Goal: Information Seeking & Learning: Learn about a topic

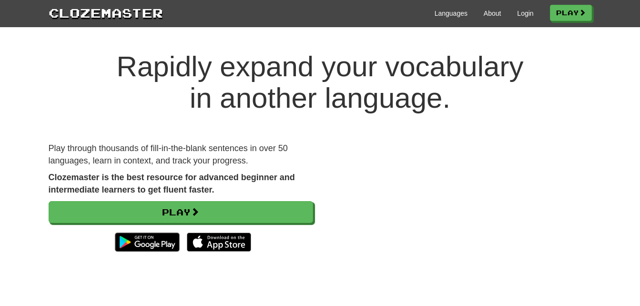
scroll to position [7, 0]
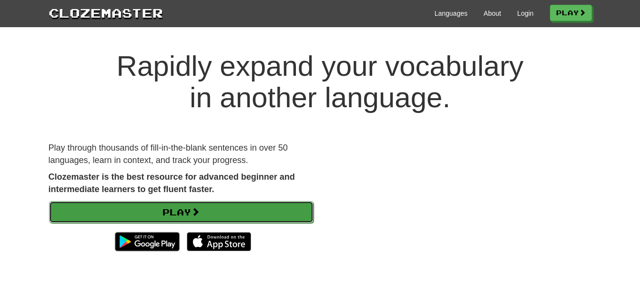
click at [210, 209] on link "Play" at bounding box center [181, 212] width 264 height 22
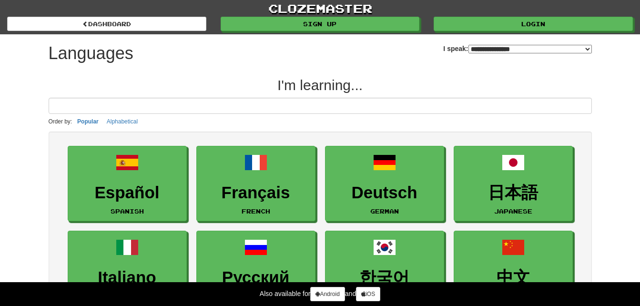
select select "*******"
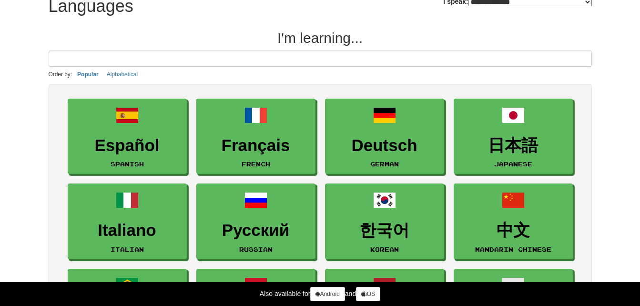
scroll to position [47, 0]
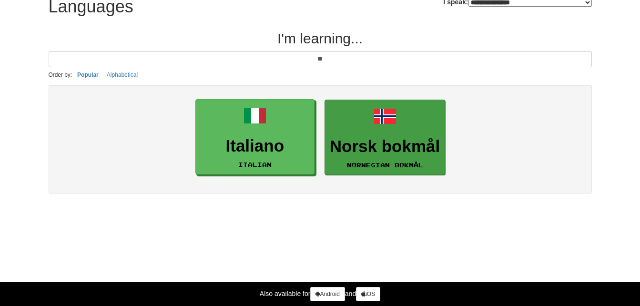
type input "**"
click at [414, 125] on link "Norsk bokmål Norwegian Bokmål" at bounding box center [384, 138] width 120 height 76
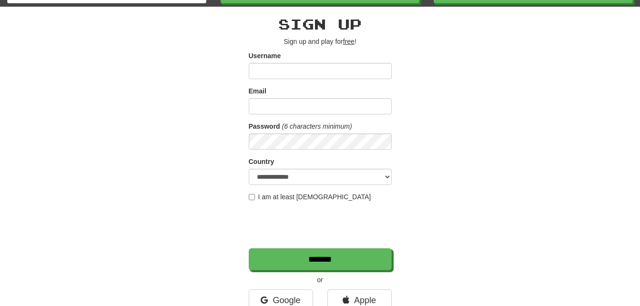
scroll to position [28, 0]
click at [331, 72] on input "Username" at bounding box center [320, 70] width 143 height 16
type input "*********"
select select "**"
click at [306, 107] on input "Email" at bounding box center [320, 106] width 143 height 16
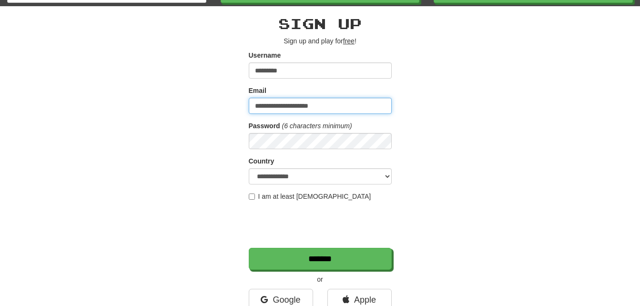
click at [258, 106] on input "**********" at bounding box center [320, 106] width 143 height 16
type input "**********"
click at [280, 193] on label "I am at least 16 years old" at bounding box center [310, 196] width 122 height 10
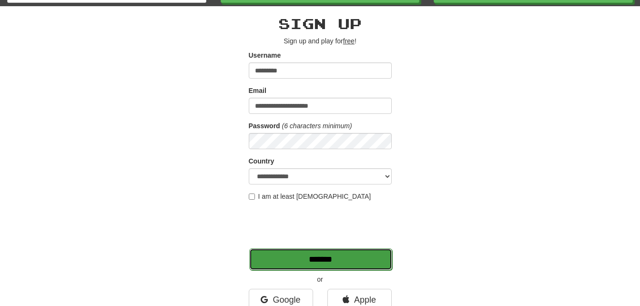
click at [272, 267] on input "*******" at bounding box center [320, 259] width 143 height 22
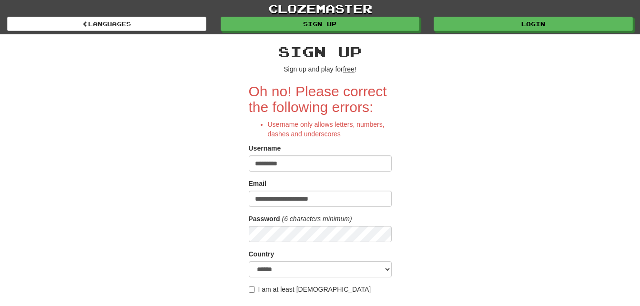
click at [275, 164] on input "*********" at bounding box center [320, 163] width 143 height 16
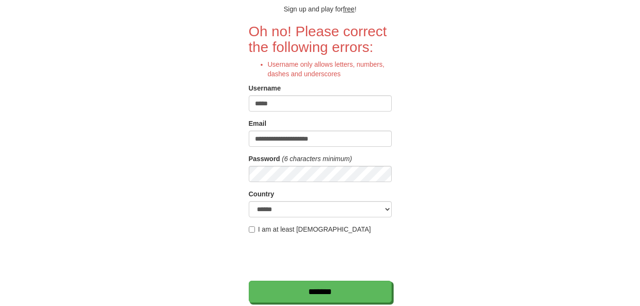
scroll to position [63, 0]
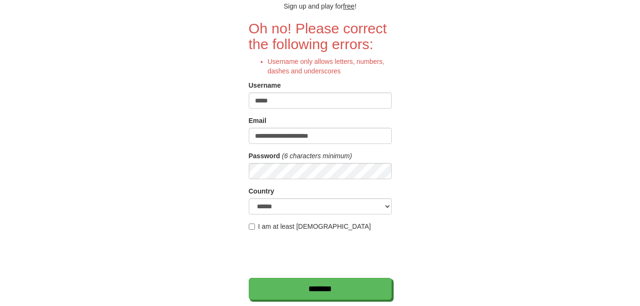
type input "****"
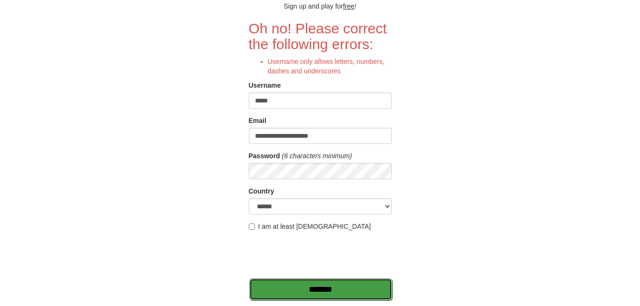
click at [282, 293] on input "*******" at bounding box center [320, 289] width 143 height 22
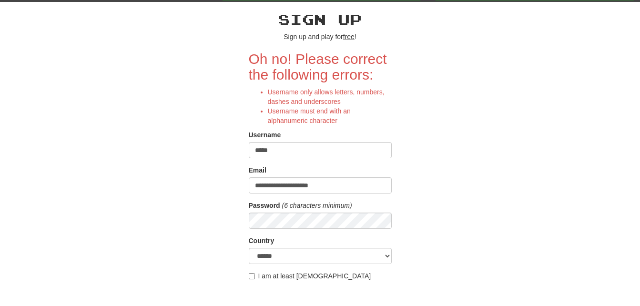
scroll to position [43, 0]
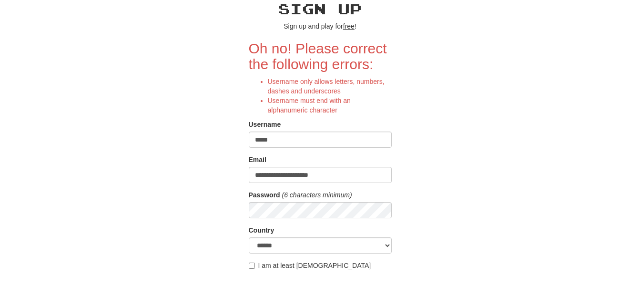
click at [293, 145] on input "****" at bounding box center [320, 139] width 143 height 16
type input "*****"
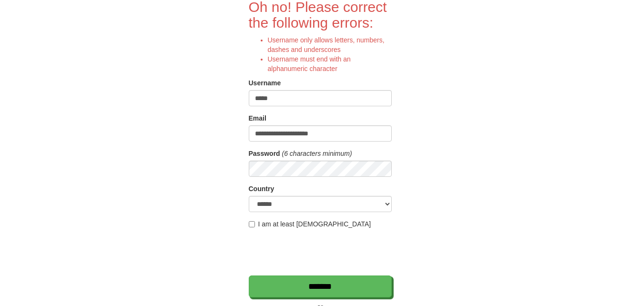
scroll to position [85, 0]
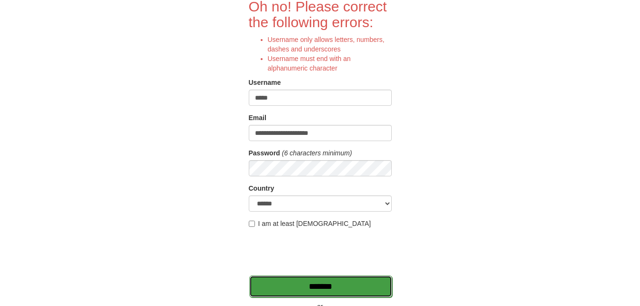
click at [280, 291] on input "*******" at bounding box center [320, 286] width 143 height 22
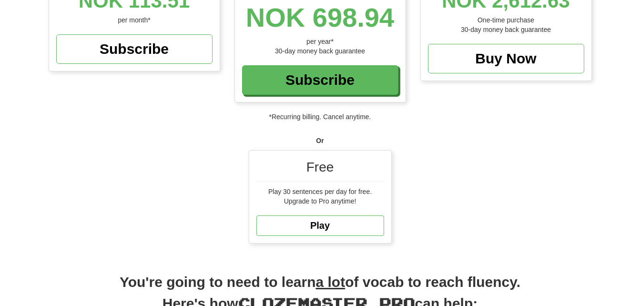
scroll to position [205, 0]
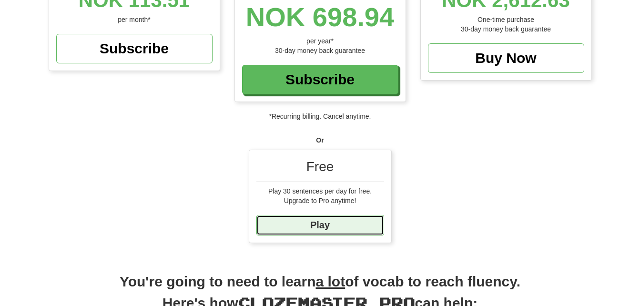
click at [321, 215] on link "Play" at bounding box center [320, 225] width 128 height 20
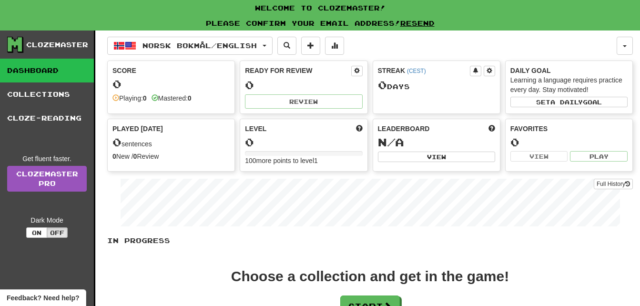
scroll to position [74, 0]
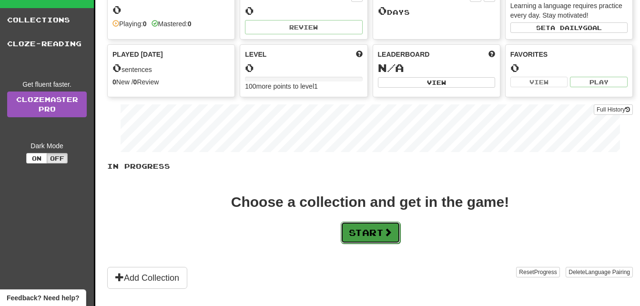
click at [372, 232] on button "Start" at bounding box center [370, 232] width 60 height 22
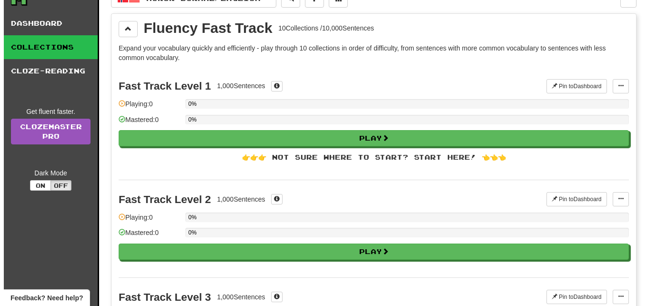
scroll to position [48, 0]
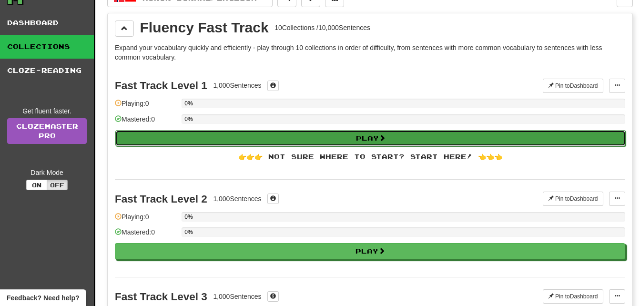
click at [338, 137] on button "Play" at bounding box center [370, 138] width 510 height 16
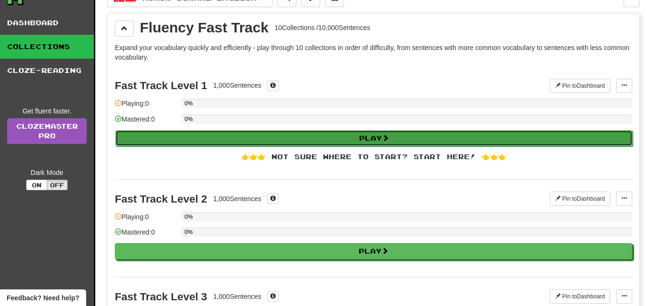
select select "**"
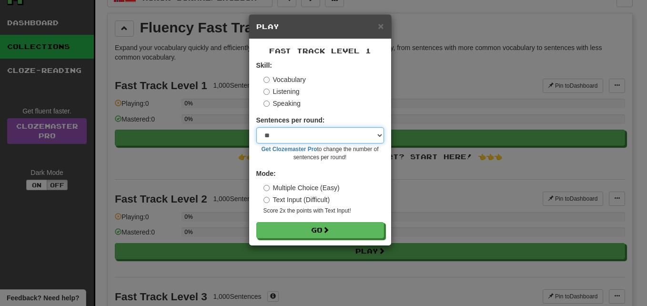
click at [338, 137] on select "* ** ** ** ** ** *** ********" at bounding box center [320, 135] width 128 height 16
click at [275, 91] on label "Listening" at bounding box center [281, 92] width 36 height 10
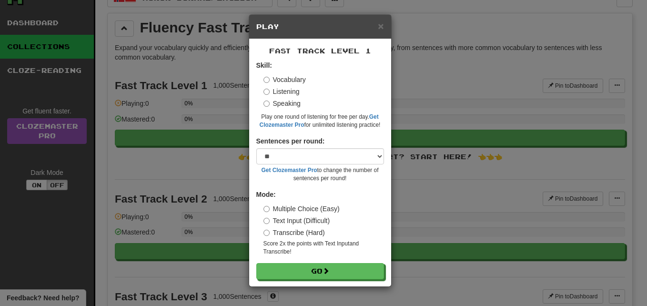
click at [273, 81] on label "Vocabulary" at bounding box center [284, 80] width 42 height 10
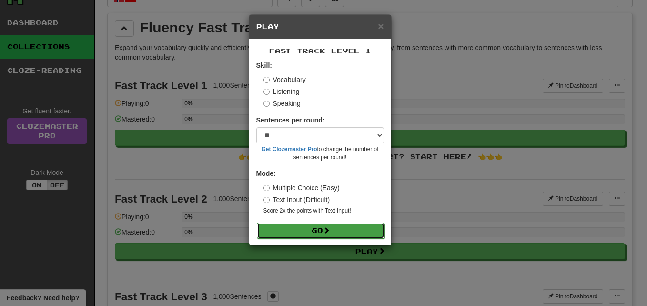
click at [300, 233] on button "Go" at bounding box center [321, 230] width 128 height 16
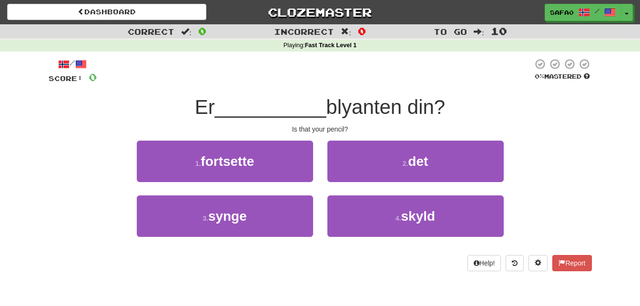
click at [396, 260] on div "Help! Report" at bounding box center [320, 263] width 543 height 16
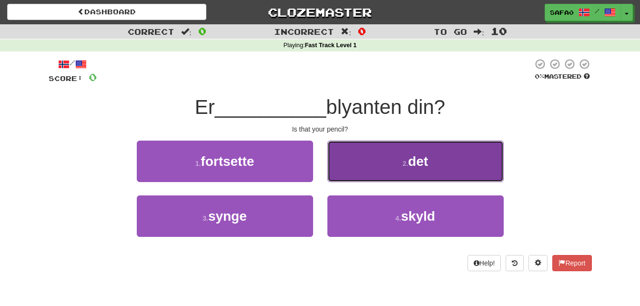
click at [412, 164] on span "det" at bounding box center [418, 161] width 20 height 15
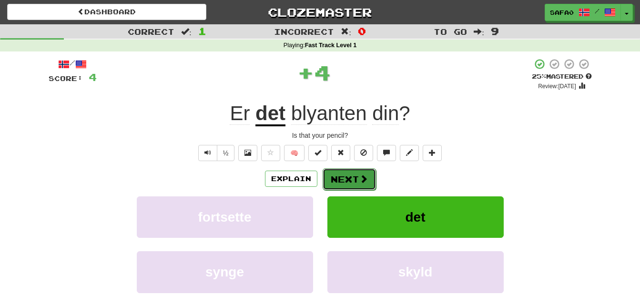
click at [348, 174] on button "Next" at bounding box center [348, 179] width 53 height 22
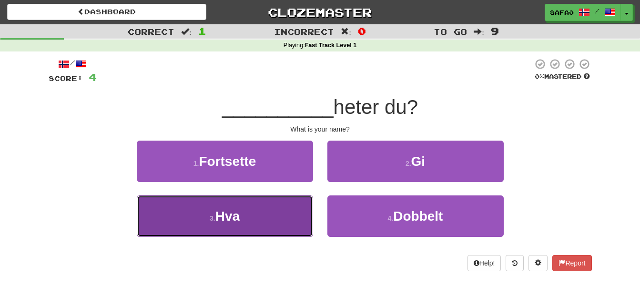
click at [272, 195] on button "3 . Hva" at bounding box center [225, 215] width 176 height 41
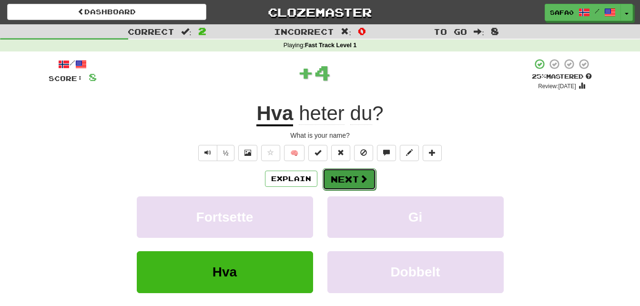
click at [340, 182] on button "Next" at bounding box center [348, 179] width 53 height 22
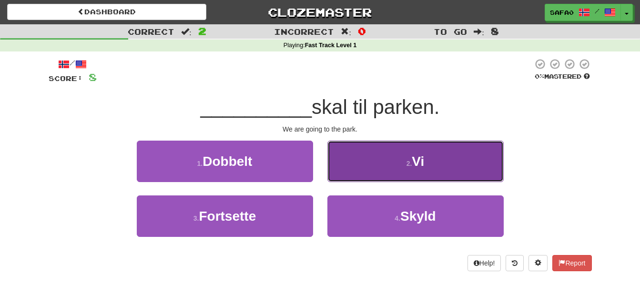
click at [370, 153] on button "2 . Vi" at bounding box center [415, 160] width 176 height 41
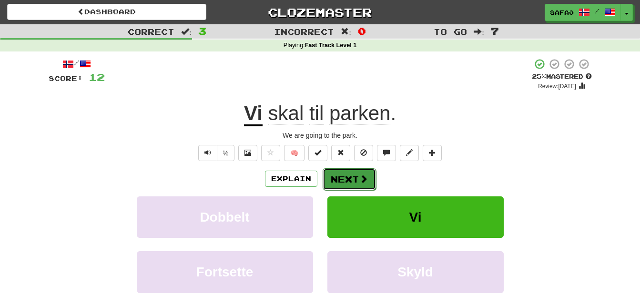
click at [351, 175] on button "Next" at bounding box center [348, 179] width 53 height 22
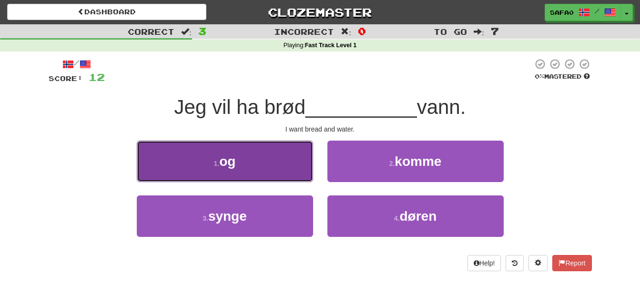
click at [297, 160] on button "1 . og" at bounding box center [225, 160] width 176 height 41
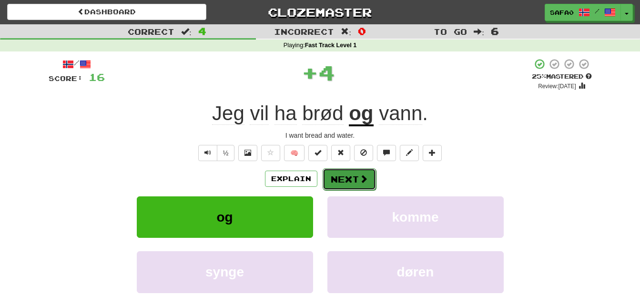
click at [323, 183] on button "Next" at bounding box center [348, 179] width 53 height 22
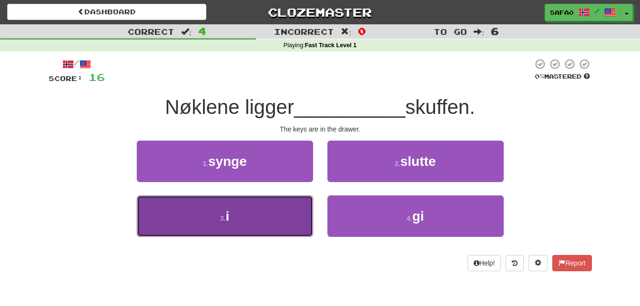
click at [224, 212] on button "3 . i" at bounding box center [225, 215] width 176 height 41
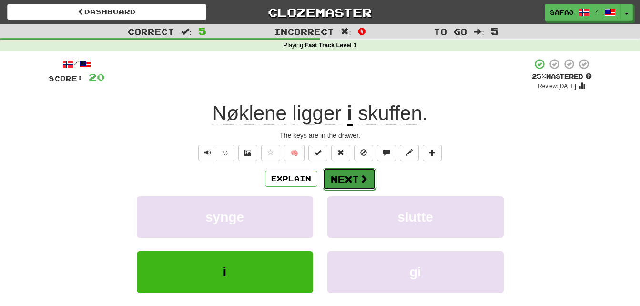
click at [353, 181] on button "Next" at bounding box center [348, 179] width 53 height 22
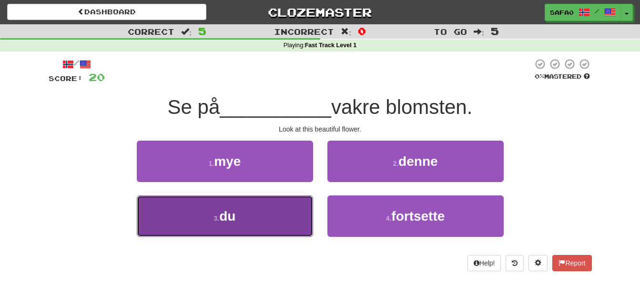
click at [283, 210] on button "3 . du" at bounding box center [225, 215] width 176 height 41
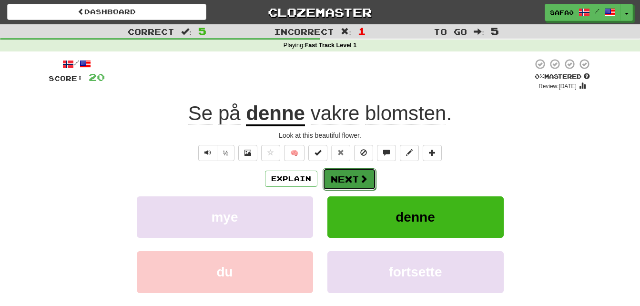
click at [341, 186] on button "Next" at bounding box center [348, 179] width 53 height 22
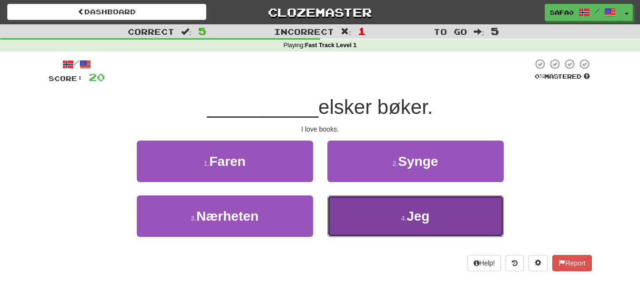
click at [397, 229] on button "4 . Jeg" at bounding box center [415, 215] width 176 height 41
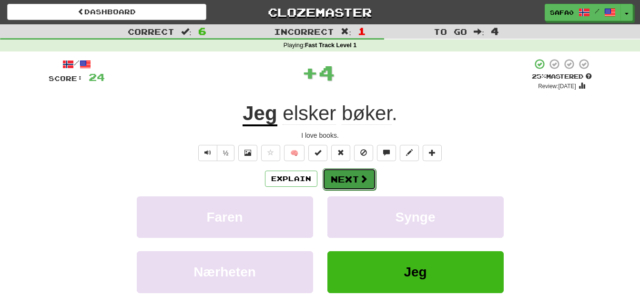
click at [361, 171] on button "Next" at bounding box center [348, 179] width 53 height 22
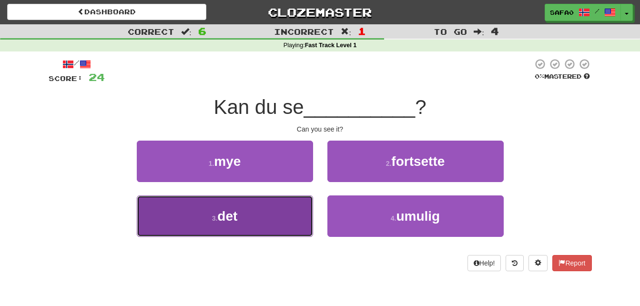
click at [288, 210] on button "3 . det" at bounding box center [225, 215] width 176 height 41
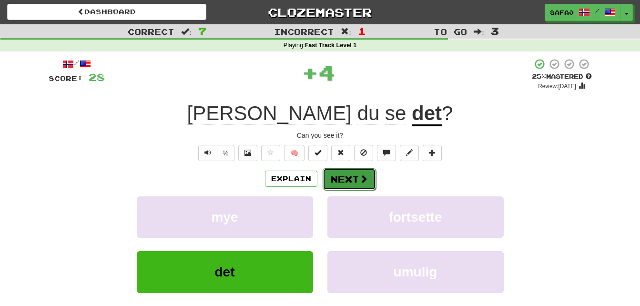
click at [350, 184] on button "Next" at bounding box center [348, 179] width 53 height 22
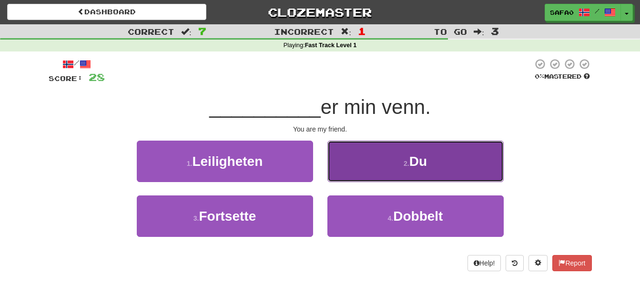
click at [355, 178] on button "2 . Du" at bounding box center [415, 160] width 176 height 41
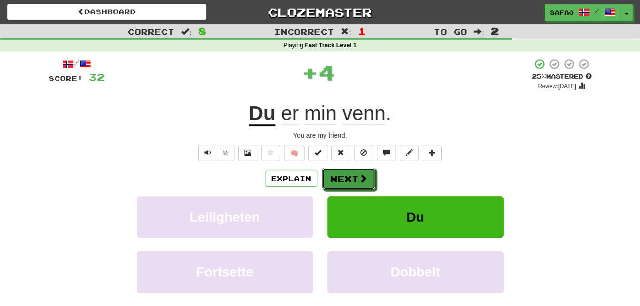
click at [355, 178] on button "Next" at bounding box center [348, 179] width 53 height 22
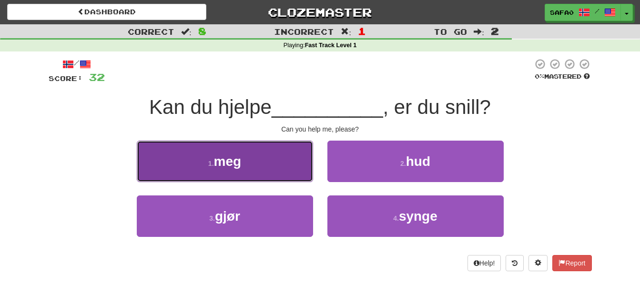
click at [299, 177] on button "1 . meg" at bounding box center [225, 160] width 176 height 41
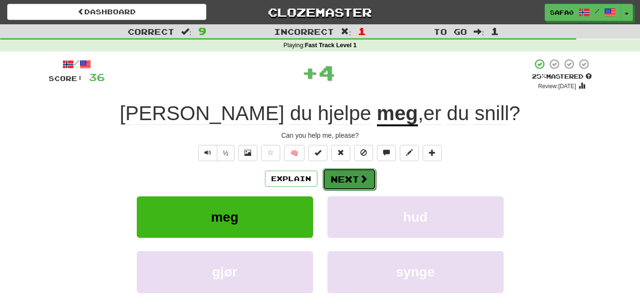
click at [326, 176] on button "Next" at bounding box center [348, 179] width 53 height 22
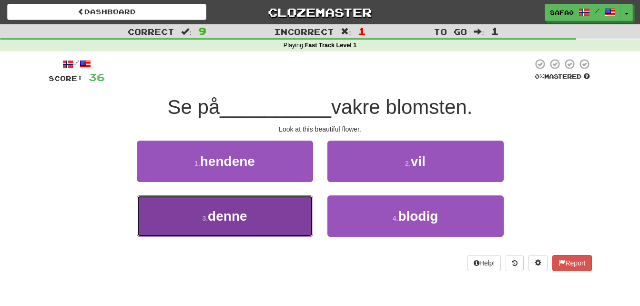
click at [290, 222] on button "3 . denne" at bounding box center [225, 215] width 176 height 41
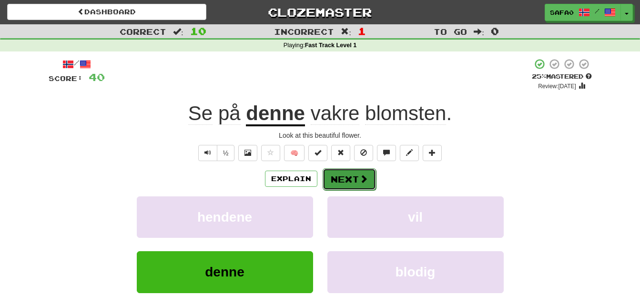
click at [348, 179] on button "Next" at bounding box center [348, 179] width 53 height 22
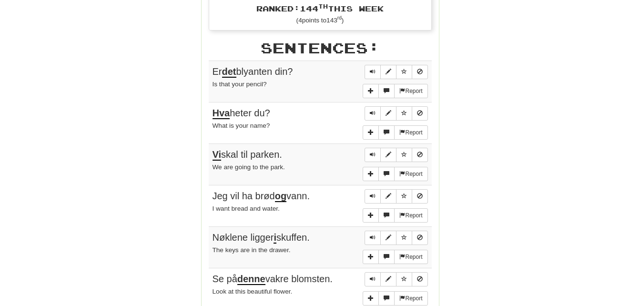
scroll to position [521, 0]
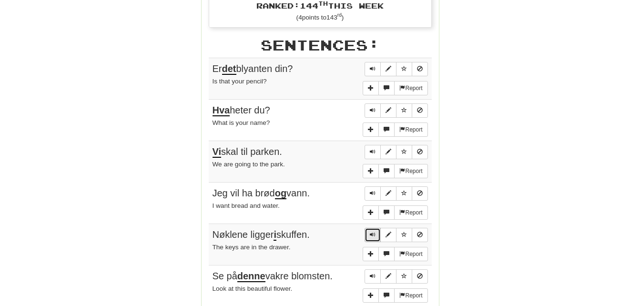
click at [373, 235] on span "Sentence controls" at bounding box center [373, 234] width 6 height 6
click at [372, 234] on span "Sentence controls" at bounding box center [373, 234] width 6 height 6
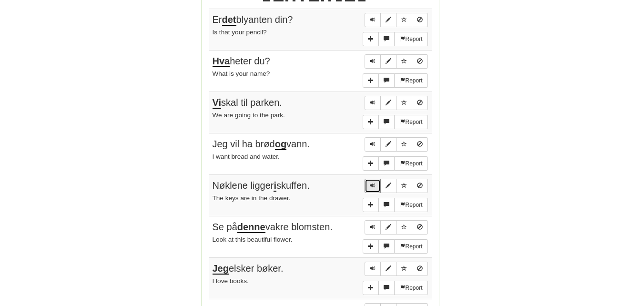
scroll to position [571, 0]
click at [371, 224] on span "Sentence controls" at bounding box center [373, 226] width 6 height 6
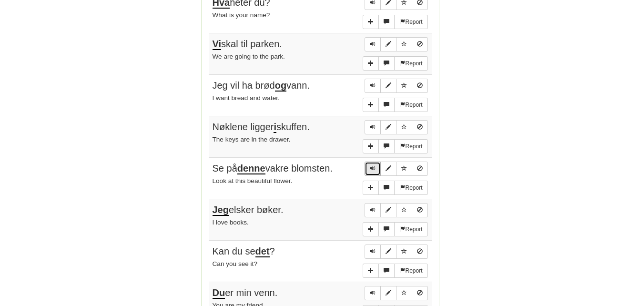
scroll to position [630, 0]
click at [372, 210] on span "Sentence controls" at bounding box center [373, 209] width 6 height 6
click at [371, 250] on span "Sentence controls" at bounding box center [373, 251] width 6 height 6
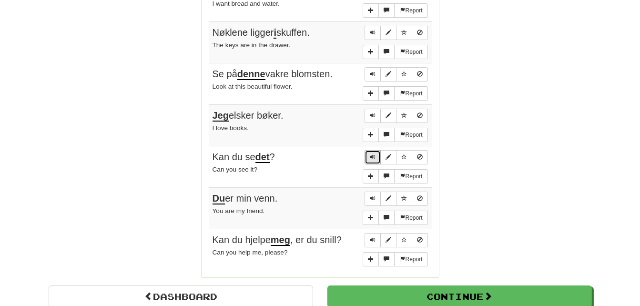
scroll to position [725, 0]
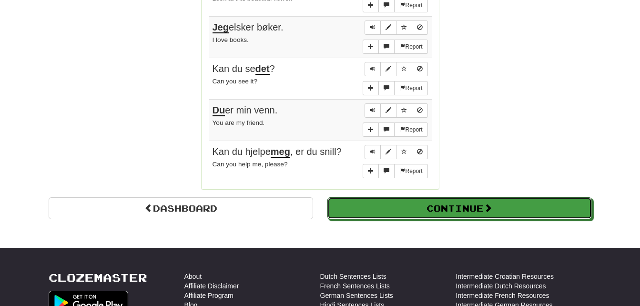
click at [450, 218] on button "Continue" at bounding box center [459, 208] width 264 height 22
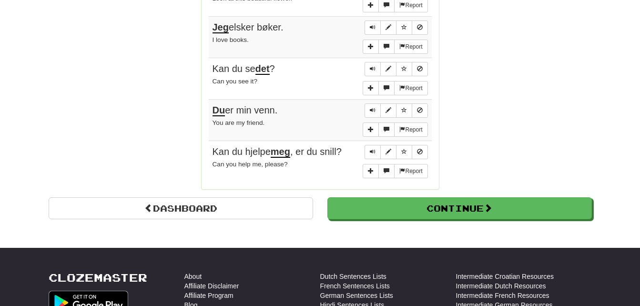
scroll to position [338, 0]
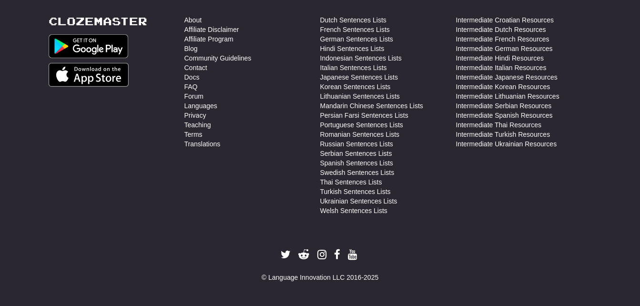
click at [450, 218] on div "Dutch Sentences Lists French Sentences Lists German Sentences Lists Hindi Sente…" at bounding box center [388, 117] width 136 height 205
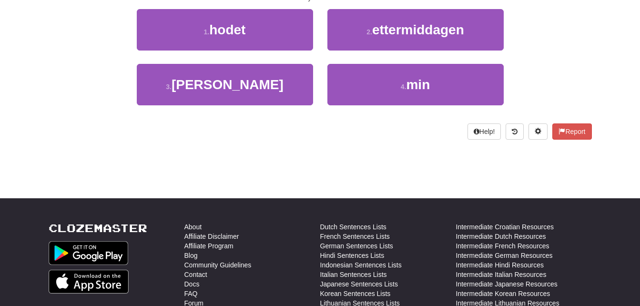
scroll to position [0, 0]
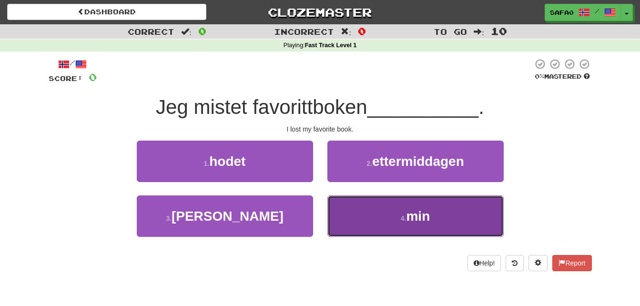
click at [400, 209] on button "4 . min" at bounding box center [415, 215] width 176 height 41
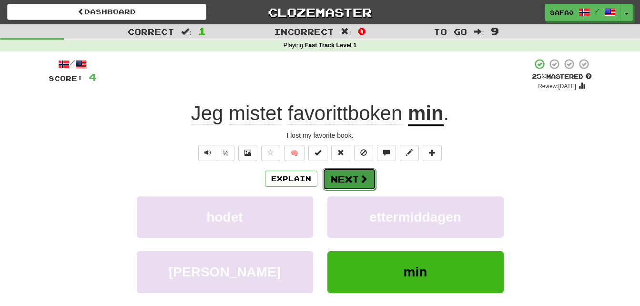
click at [353, 181] on button "Next" at bounding box center [348, 179] width 53 height 22
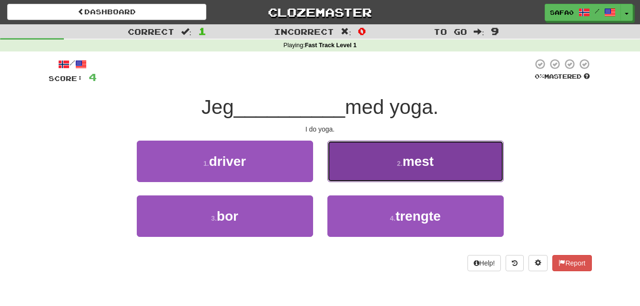
click at [401, 175] on button "2 . mest" at bounding box center [415, 160] width 176 height 41
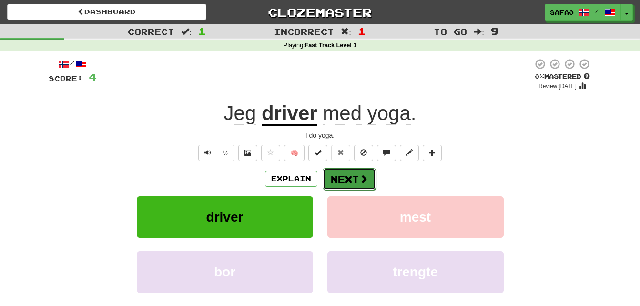
click at [345, 180] on button "Next" at bounding box center [348, 179] width 53 height 22
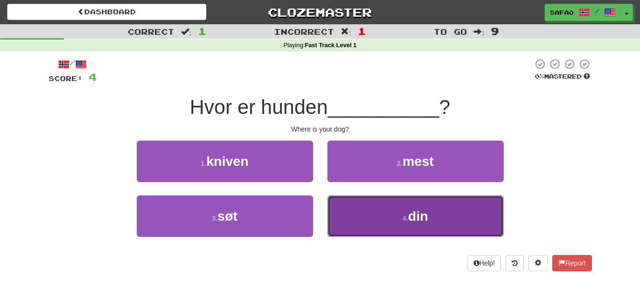
click at [400, 210] on button "4 . din" at bounding box center [415, 215] width 176 height 41
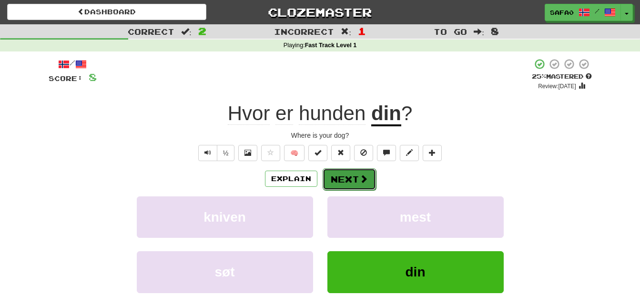
click at [362, 183] on span at bounding box center [363, 178] width 9 height 9
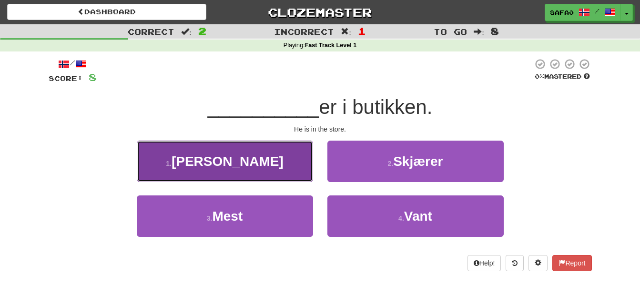
click at [254, 178] on button "1 . Han" at bounding box center [225, 160] width 176 height 41
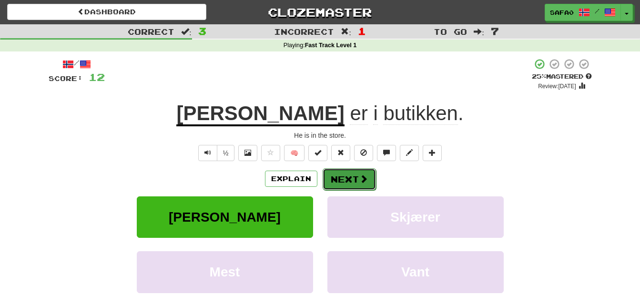
click at [352, 183] on button "Next" at bounding box center [348, 179] width 53 height 22
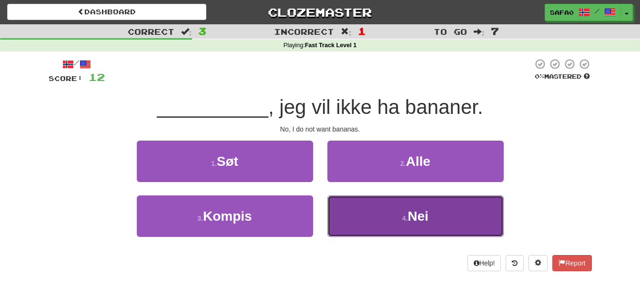
click at [366, 218] on button "4 . Nei" at bounding box center [415, 215] width 176 height 41
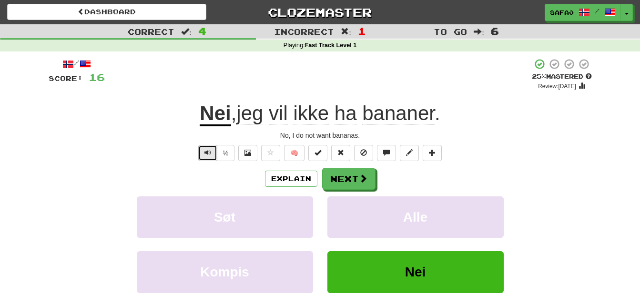
click at [205, 150] on span "Text-to-speech controls" at bounding box center [207, 152] width 7 height 7
click at [346, 176] on button "Next" at bounding box center [348, 179] width 53 height 22
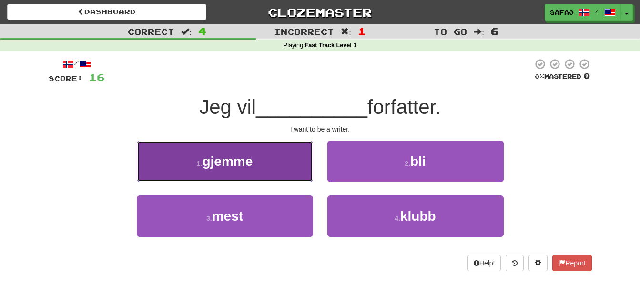
click at [264, 152] on button "1 . gjemme" at bounding box center [225, 160] width 176 height 41
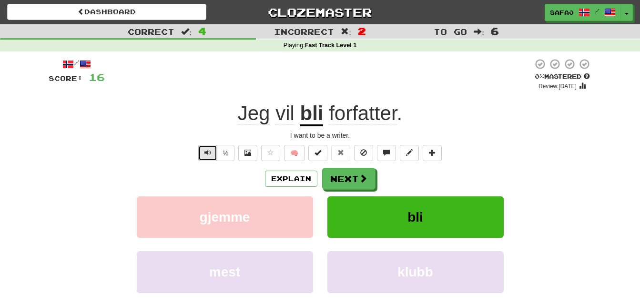
click at [212, 154] on button "Text-to-speech controls" at bounding box center [207, 153] width 19 height 16
click at [352, 180] on button "Next" at bounding box center [348, 179] width 53 height 22
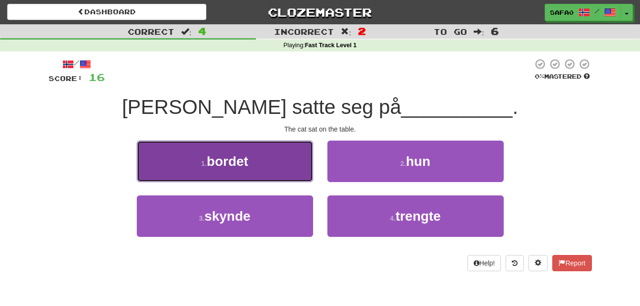
click at [296, 174] on button "1 . bordet" at bounding box center [225, 160] width 176 height 41
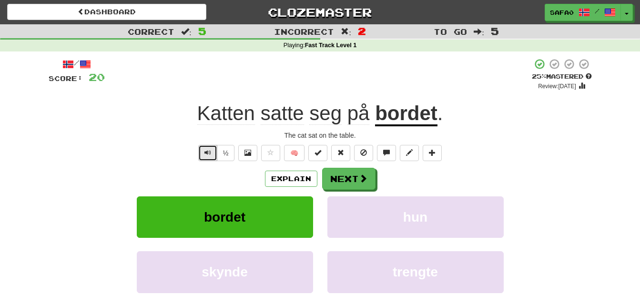
click at [206, 150] on span "Text-to-speech controls" at bounding box center [207, 152] width 7 height 7
click at [352, 185] on button "Next" at bounding box center [348, 179] width 53 height 22
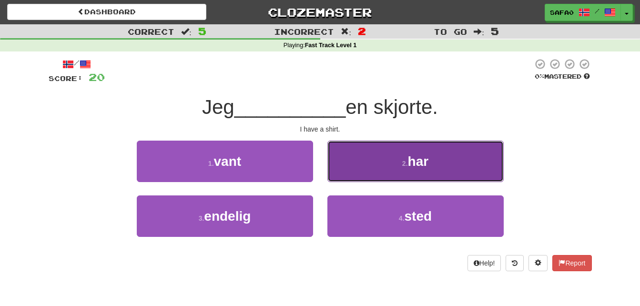
click at [385, 153] on button "2 . har" at bounding box center [415, 160] width 176 height 41
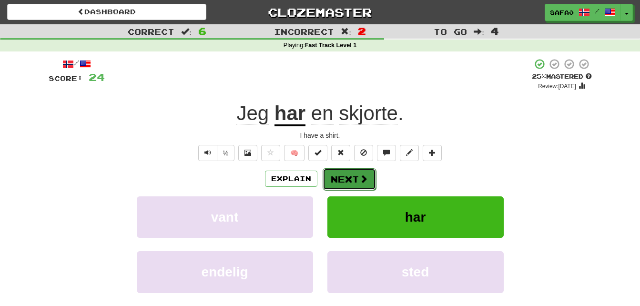
click at [342, 180] on button "Next" at bounding box center [348, 179] width 53 height 22
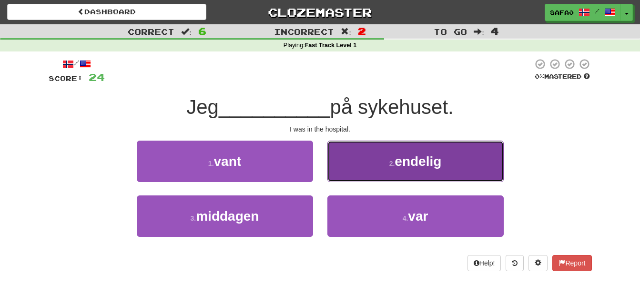
click at [398, 178] on button "2 . endelig" at bounding box center [415, 160] width 176 height 41
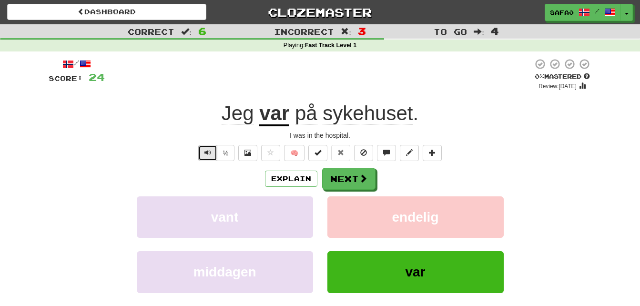
click at [210, 148] on button "Text-to-speech controls" at bounding box center [207, 153] width 19 height 16
click at [346, 174] on button "Next" at bounding box center [348, 179] width 53 height 22
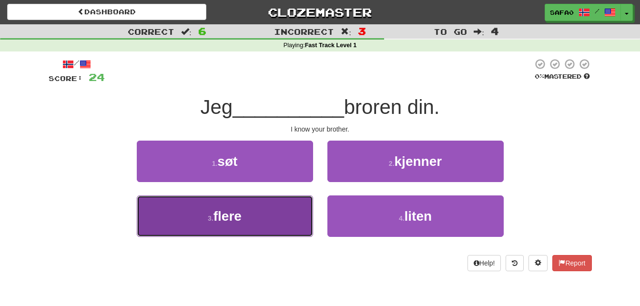
click at [266, 198] on button "3 . flere" at bounding box center [225, 215] width 176 height 41
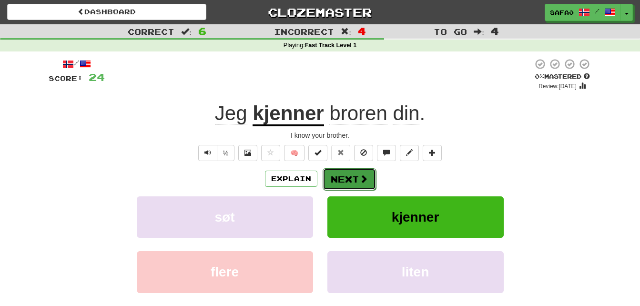
click at [347, 176] on button "Next" at bounding box center [348, 179] width 53 height 22
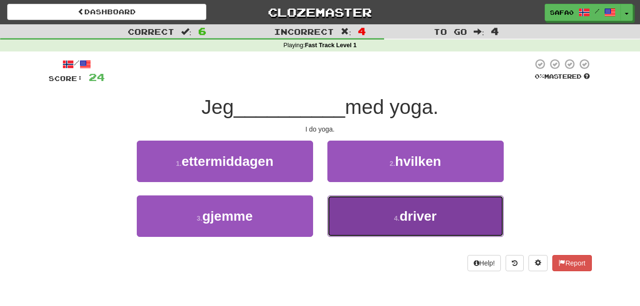
click at [386, 203] on button "4 . driver" at bounding box center [415, 215] width 176 height 41
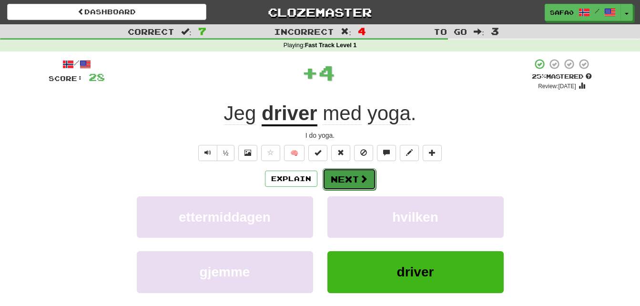
click at [359, 180] on span at bounding box center [363, 178] width 9 height 9
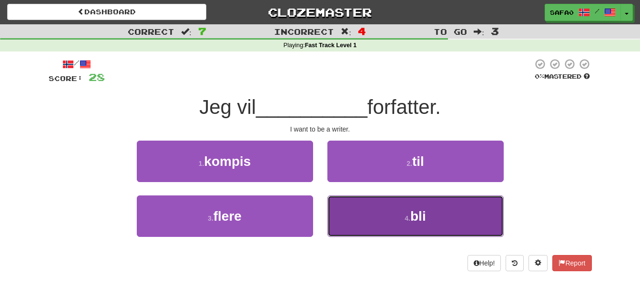
click at [370, 218] on button "4 . bli" at bounding box center [415, 215] width 176 height 41
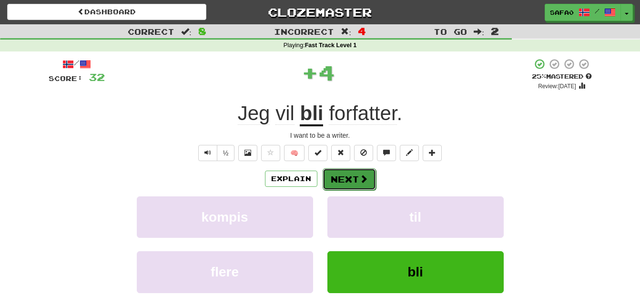
click at [359, 186] on button "Next" at bounding box center [348, 179] width 53 height 22
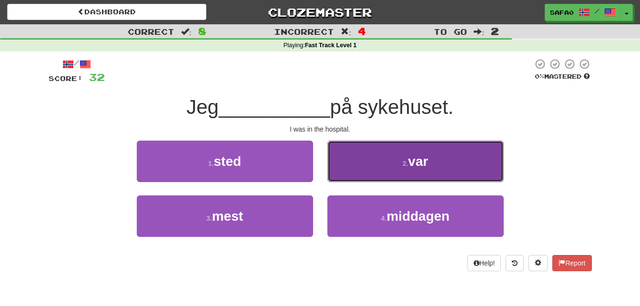
click at [360, 177] on button "2 . var" at bounding box center [415, 160] width 176 height 41
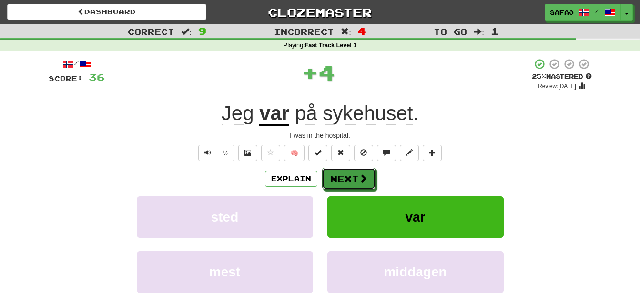
click at [360, 177] on span at bounding box center [363, 178] width 9 height 9
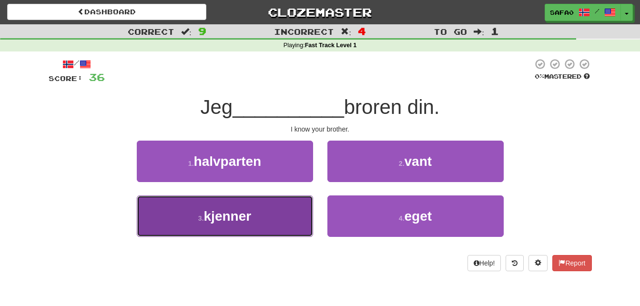
click at [233, 218] on span "kjenner" at bounding box center [228, 216] width 48 height 15
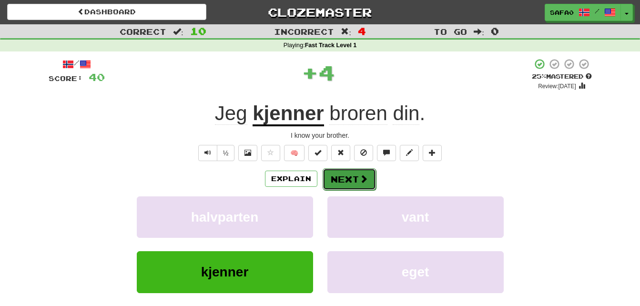
click at [361, 182] on span at bounding box center [363, 178] width 9 height 9
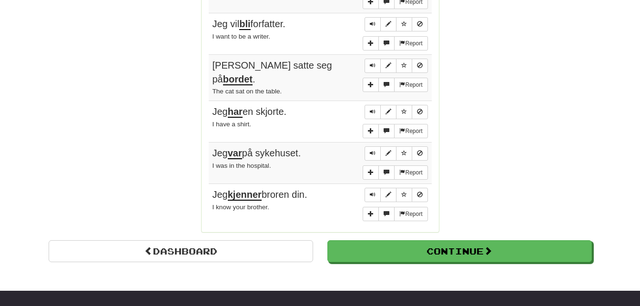
scroll to position [781, 0]
